Goal: Information Seeking & Learning: Check status

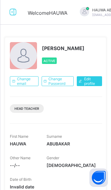
click at [10, 17] on icon at bounding box center [13, 12] width 10 height 9
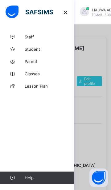
click at [34, 73] on span "Classes" at bounding box center [49, 73] width 49 height 5
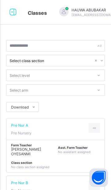
click at [7, 15] on div at bounding box center [13, 12] width 20 height 10
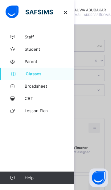
click at [48, 89] on link "Broadsheet" at bounding box center [37, 86] width 74 height 12
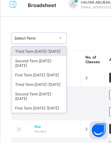
click at [50, 88] on div "Third Term [DATE]-[DATE]" at bounding box center [38, 93] width 55 height 10
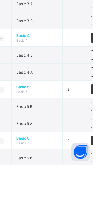
scroll to position [346, 0]
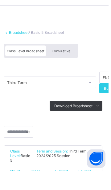
click at [69, 70] on span "Cumulative" at bounding box center [64, 70] width 18 height 4
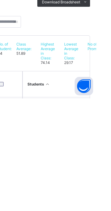
scroll to position [32, 0]
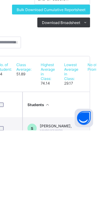
click at [86, 190] on div "SALIMA ABBAS BADAKAYA, MINPS/17/0278" at bounding box center [70, 209] width 32 height 9
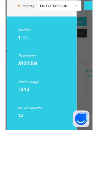
scroll to position [0, 0]
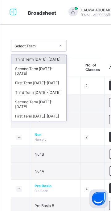
click at [52, 88] on div "Third Term 2024-2025" at bounding box center [38, 93] width 55 height 10
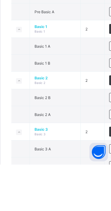
scroll to position [191, 0]
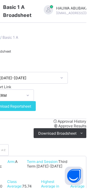
click at [66, 60] on div "Cumulative" at bounding box center [55, 57] width 111 height 5
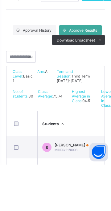
scroll to position [91, 0]
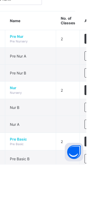
scroll to position [163, 0]
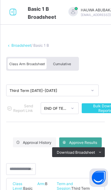
click at [70, 62] on div "Cumulative" at bounding box center [61, 63] width 31 height 11
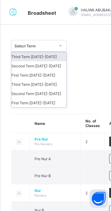
click at [50, 88] on div "Third Term 2024-2025" at bounding box center [38, 84] width 55 height 9
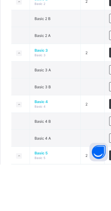
scroll to position [248, 0]
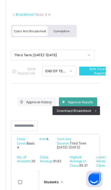
scroll to position [26, 0]
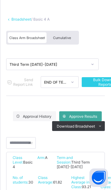
click at [64, 41] on div "Cumulative" at bounding box center [61, 37] width 31 height 11
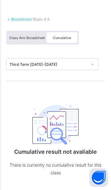
scroll to position [0, 0]
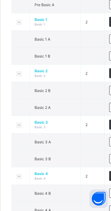
scroll to position [218, 0]
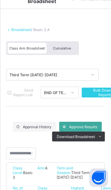
scroll to position [9, 0]
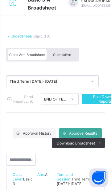
click at [68, 53] on span "Cumulative" at bounding box center [62, 55] width 18 height 4
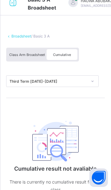
scroll to position [0, 0]
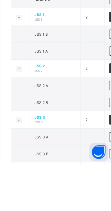
scroll to position [488, 0]
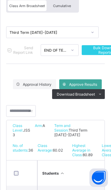
scroll to position [42, 0]
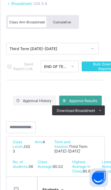
click at [69, 23] on span "Cumulative" at bounding box center [62, 22] width 18 height 4
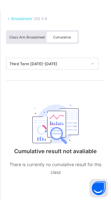
scroll to position [0, 0]
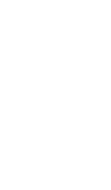
scroll to position [2, 0]
